Goal: Task Accomplishment & Management: Complete application form

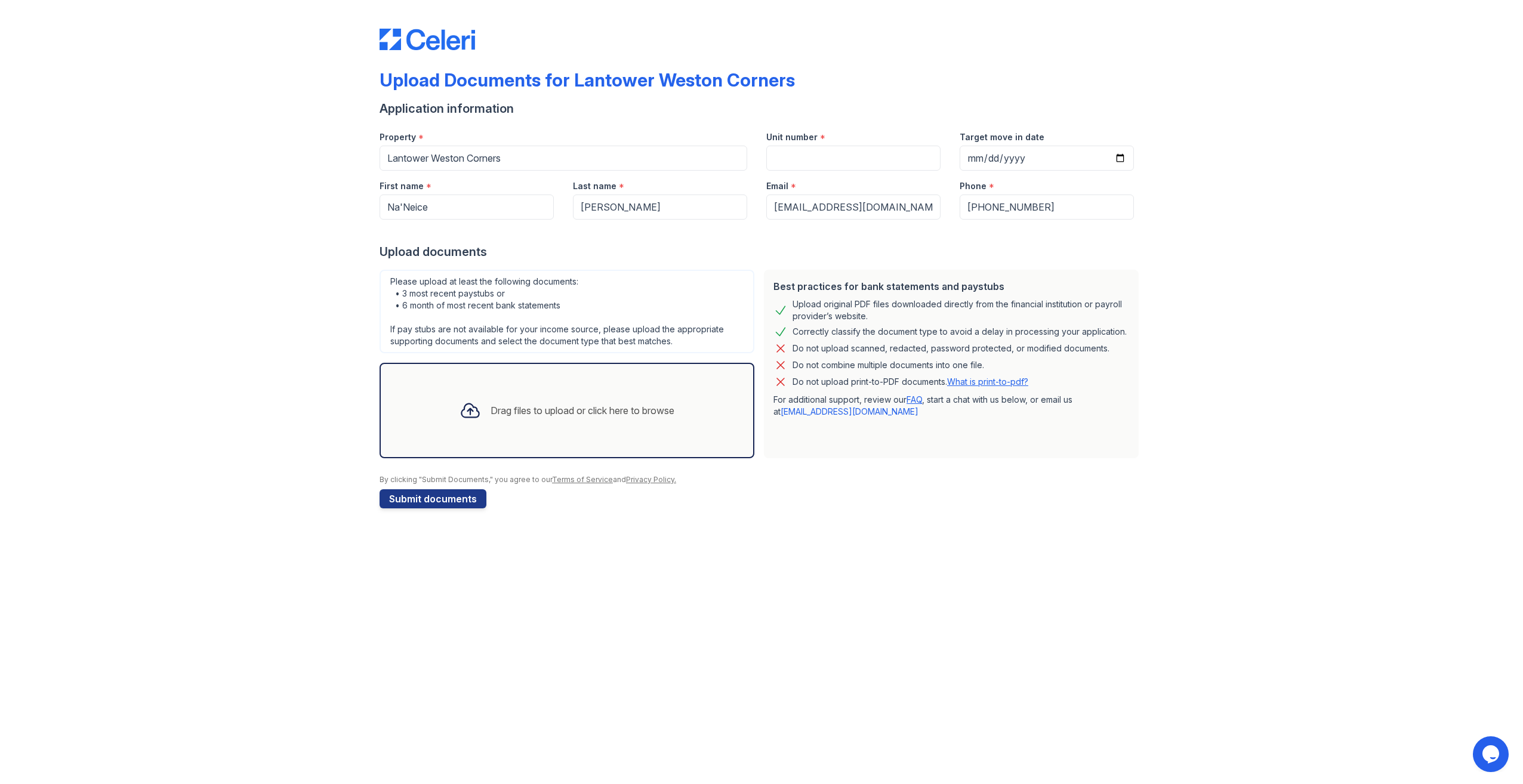
click at [481, 408] on div at bounding box center [471, 411] width 31 height 31
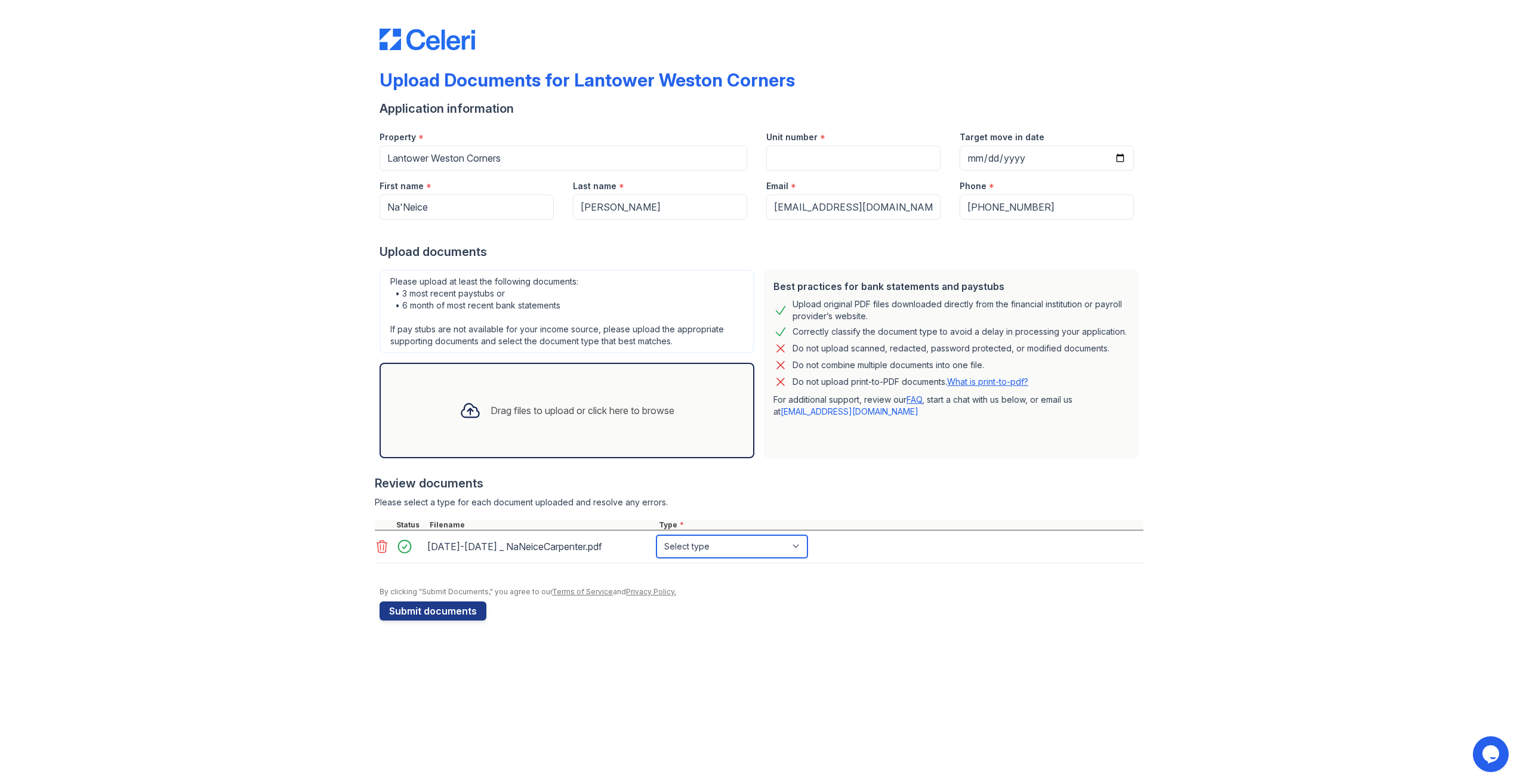
click at [803, 555] on select "Select type Paystub Bank Statement Offer Letter Tax Documents Benefit Award Let…" at bounding box center [732, 547] width 151 height 23
select select "paystub"
click at [657, 540] on select "Select type Paystub Bank Statement Offer Letter Tax Documents Benefit Award Let…" at bounding box center [732, 547] width 151 height 23
click at [425, 620] on button "Submit documents" at bounding box center [433, 610] width 107 height 19
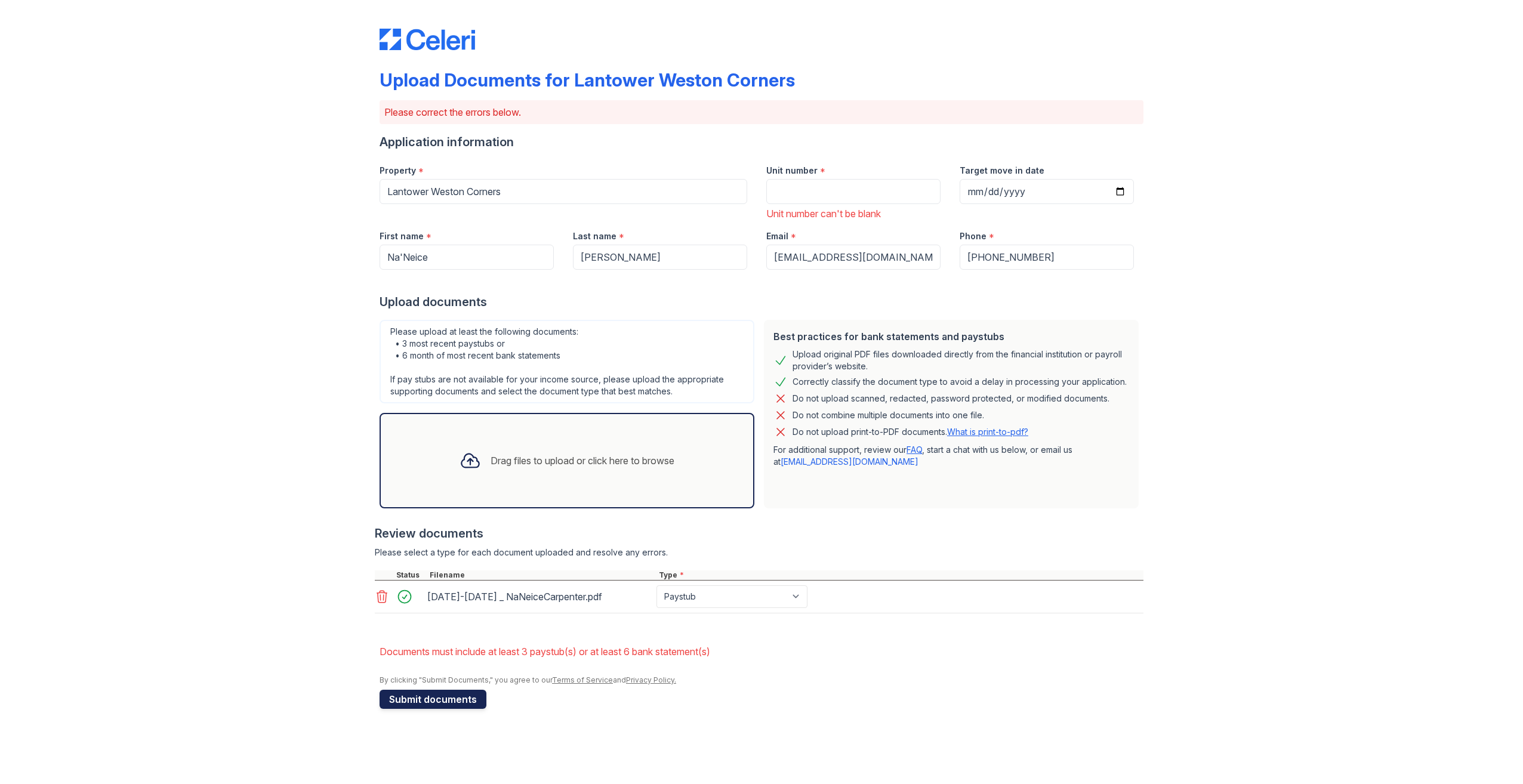
click at [409, 707] on button "Submit documents" at bounding box center [433, 699] width 107 height 19
click at [827, 183] on input "Unit number" at bounding box center [853, 192] width 174 height 25
type input "8634"
click at [1049, 188] on input "Target move in date" at bounding box center [1047, 192] width 174 height 25
click at [1120, 193] on input "Target move in date" at bounding box center [1047, 192] width 174 height 25
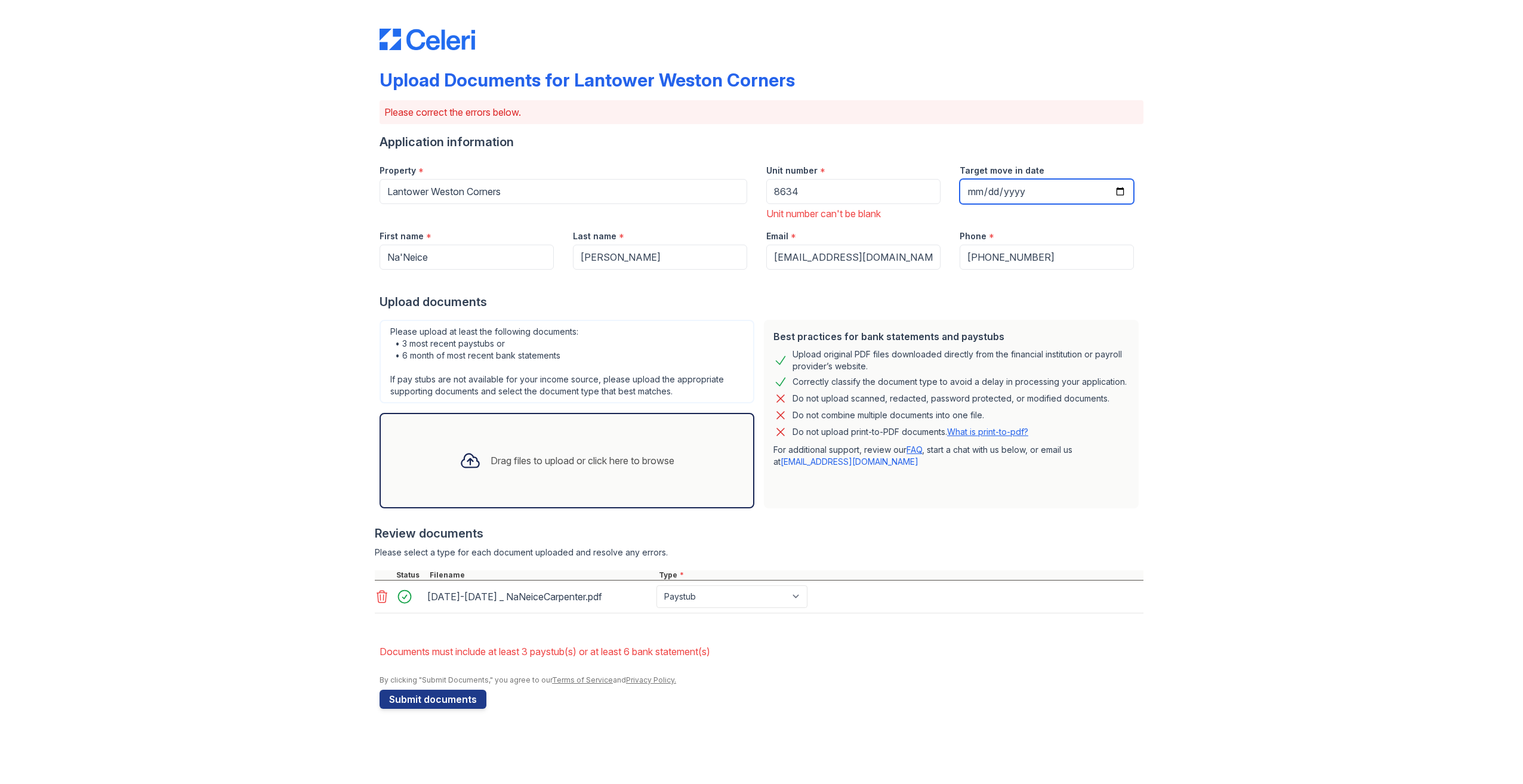
type input "[DATE]"
click at [771, 659] on li "Documents must include at least 3 paystub(s) or at least 6 bank statement(s)" at bounding box center [761, 652] width 764 height 24
click at [416, 709] on button "Submit documents" at bounding box center [433, 699] width 107 height 19
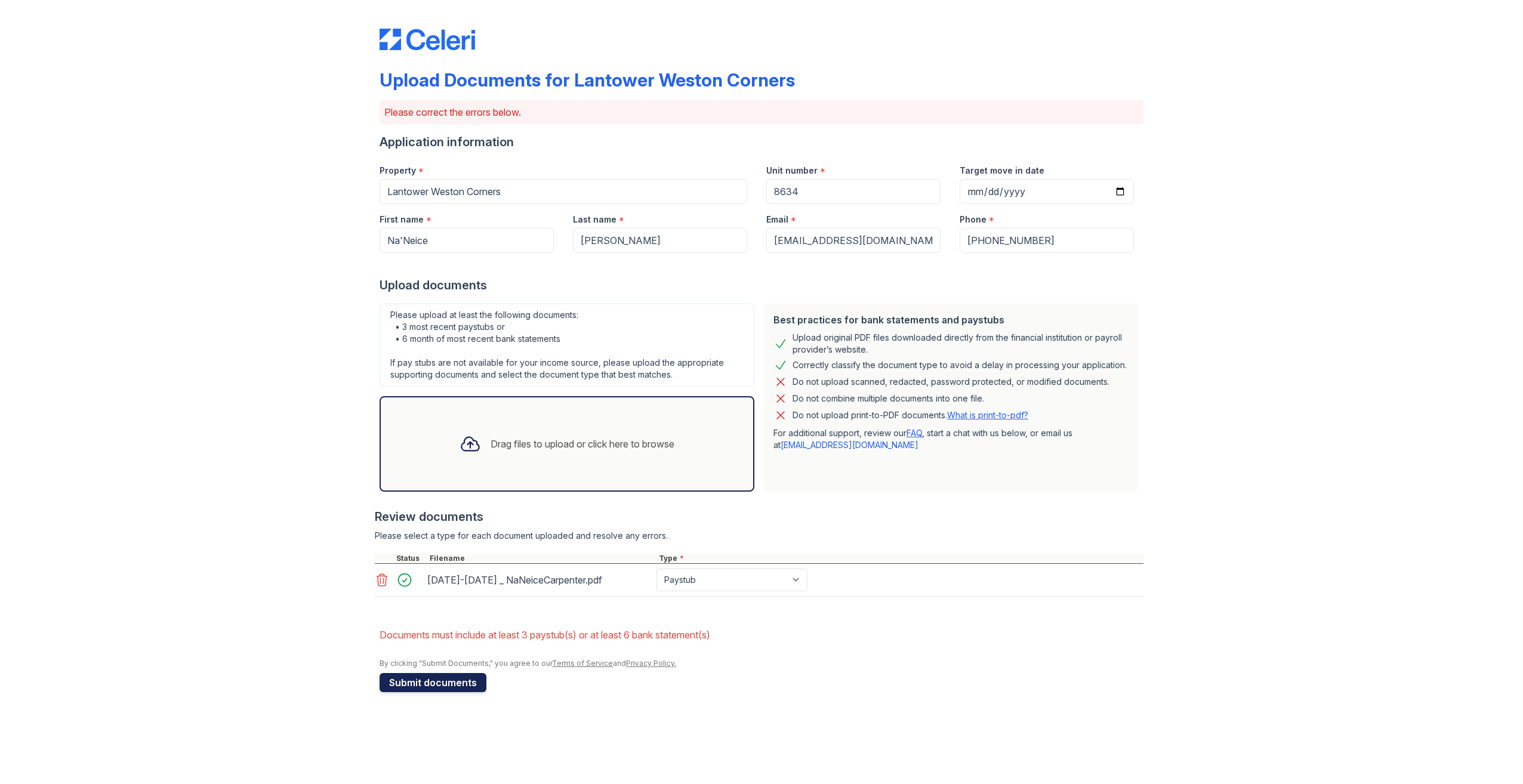
click at [412, 690] on button "Submit documents" at bounding box center [433, 682] width 107 height 19
click at [467, 438] on icon at bounding box center [471, 444] width 21 height 21
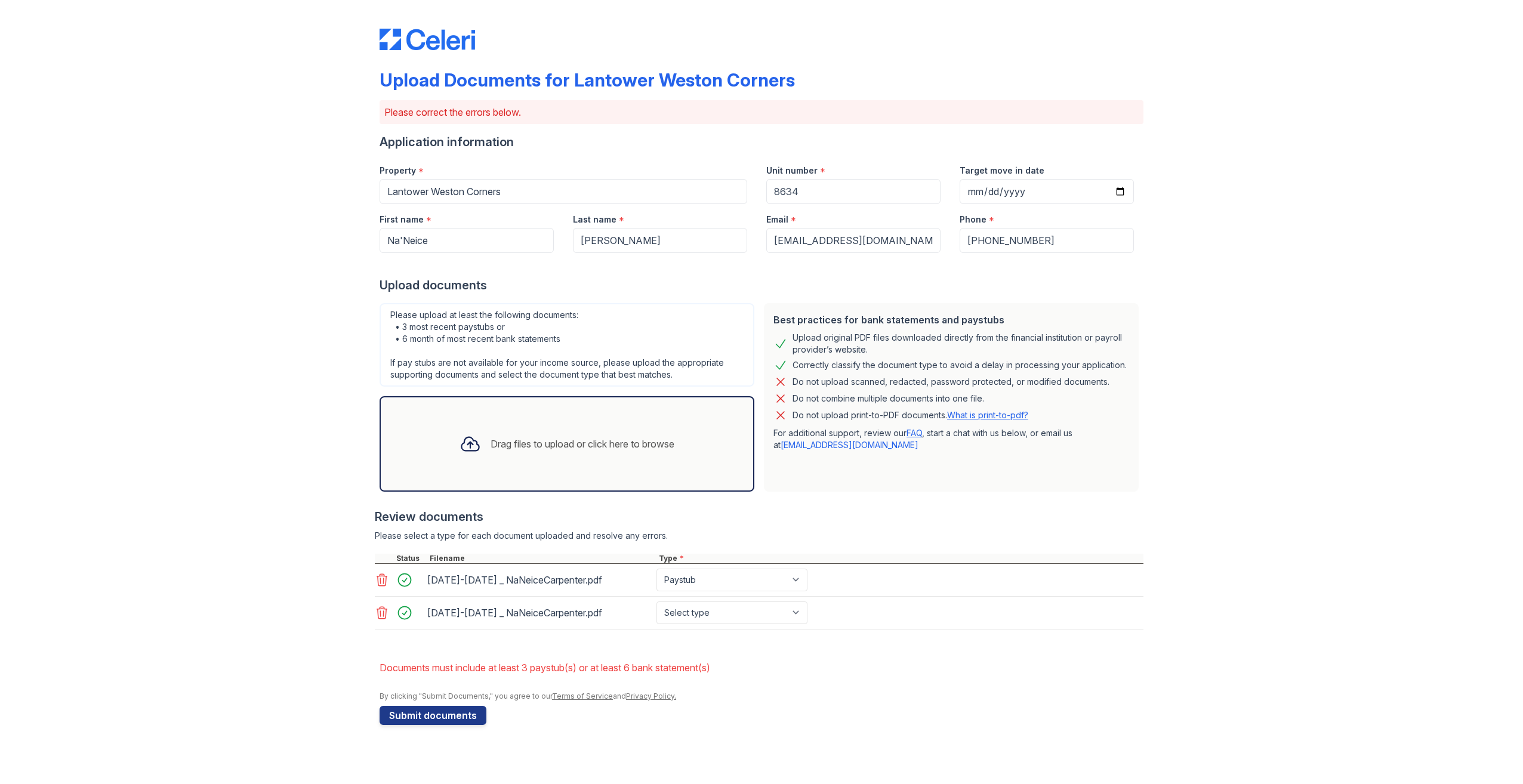
click at [474, 449] on icon at bounding box center [470, 444] width 17 height 14
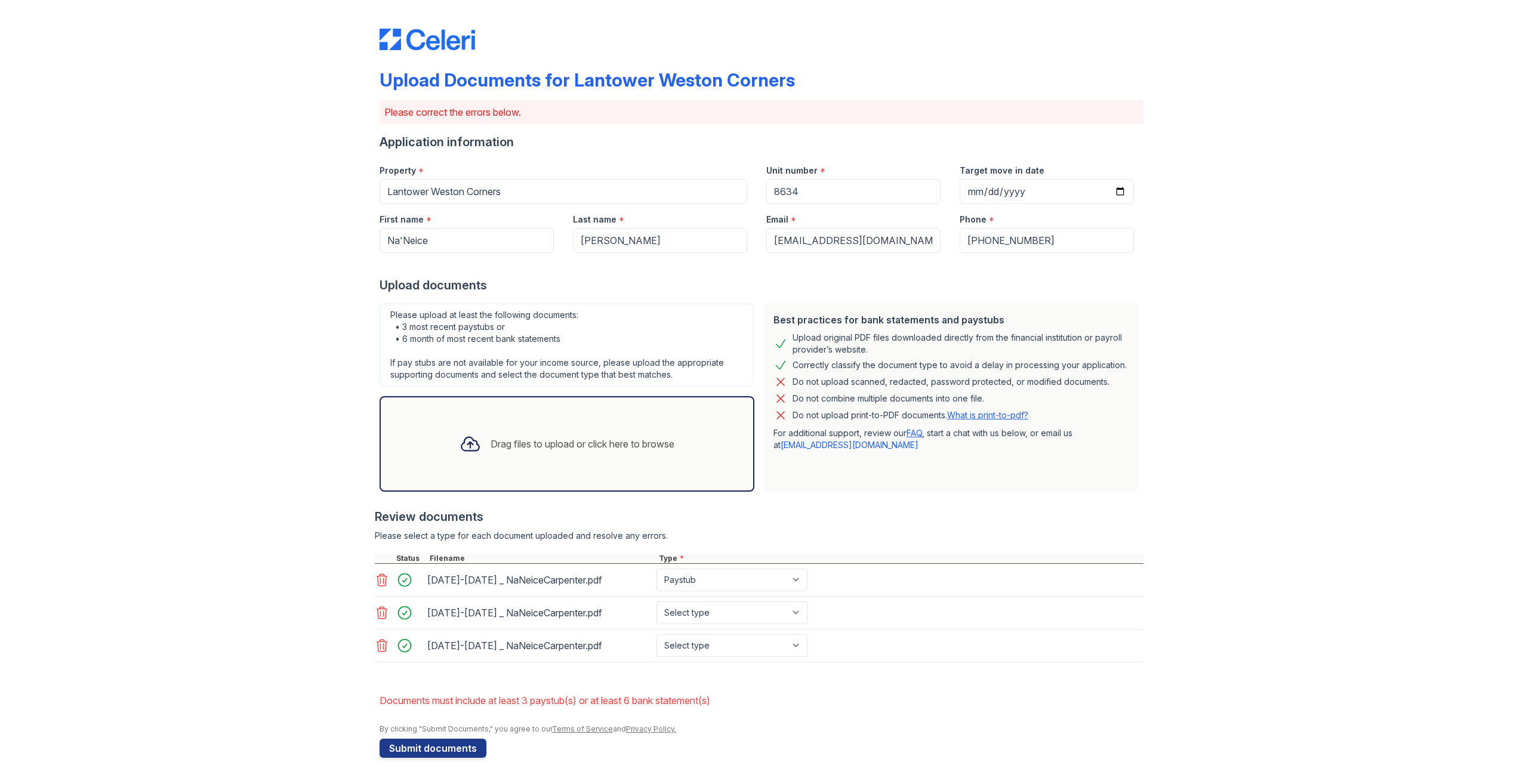
scroll to position [28, 0]
click at [424, 749] on button "Submit documents" at bounding box center [433, 748] width 107 height 19
click at [798, 605] on select "Select type Paystub Bank Statement Offer Letter Tax Documents Benefit Award Let…" at bounding box center [732, 613] width 151 height 23
select select "paystub"
click at [657, 601] on select "Select type Paystub Bank Statement Offer Letter Tax Documents Benefit Award Let…" at bounding box center [732, 613] width 151 height 23
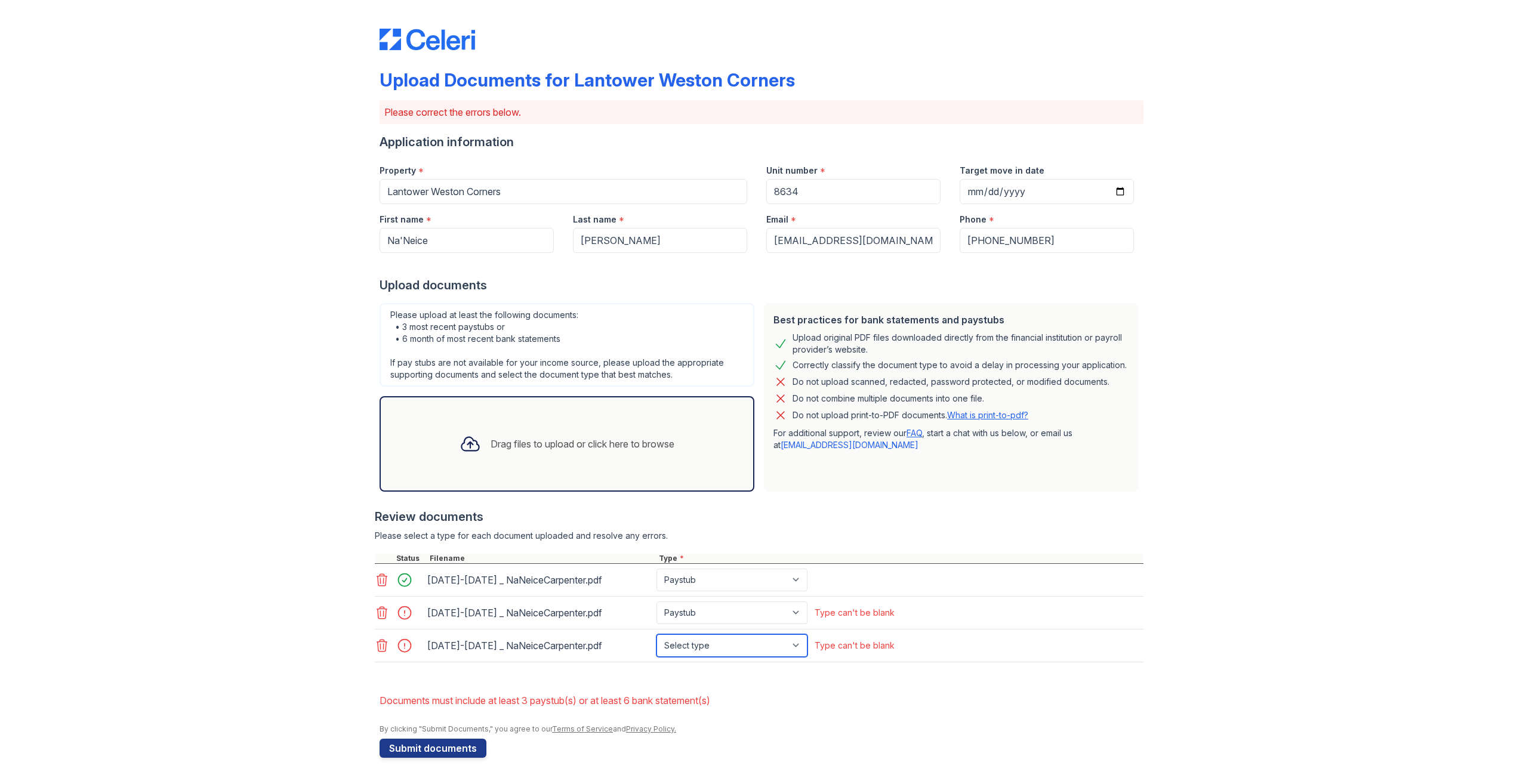
click at [792, 642] on select "Select type Paystub Bank Statement Offer Letter Tax Documents Benefit Award Let…" at bounding box center [732, 646] width 151 height 23
select select "paystub"
click at [657, 634] on select "Select type Paystub Bank Statement Offer Letter Tax Documents Benefit Award Let…" at bounding box center [732, 646] width 151 height 23
click at [416, 752] on button "Submit documents" at bounding box center [433, 748] width 107 height 19
